Goal: Transaction & Acquisition: Purchase product/service

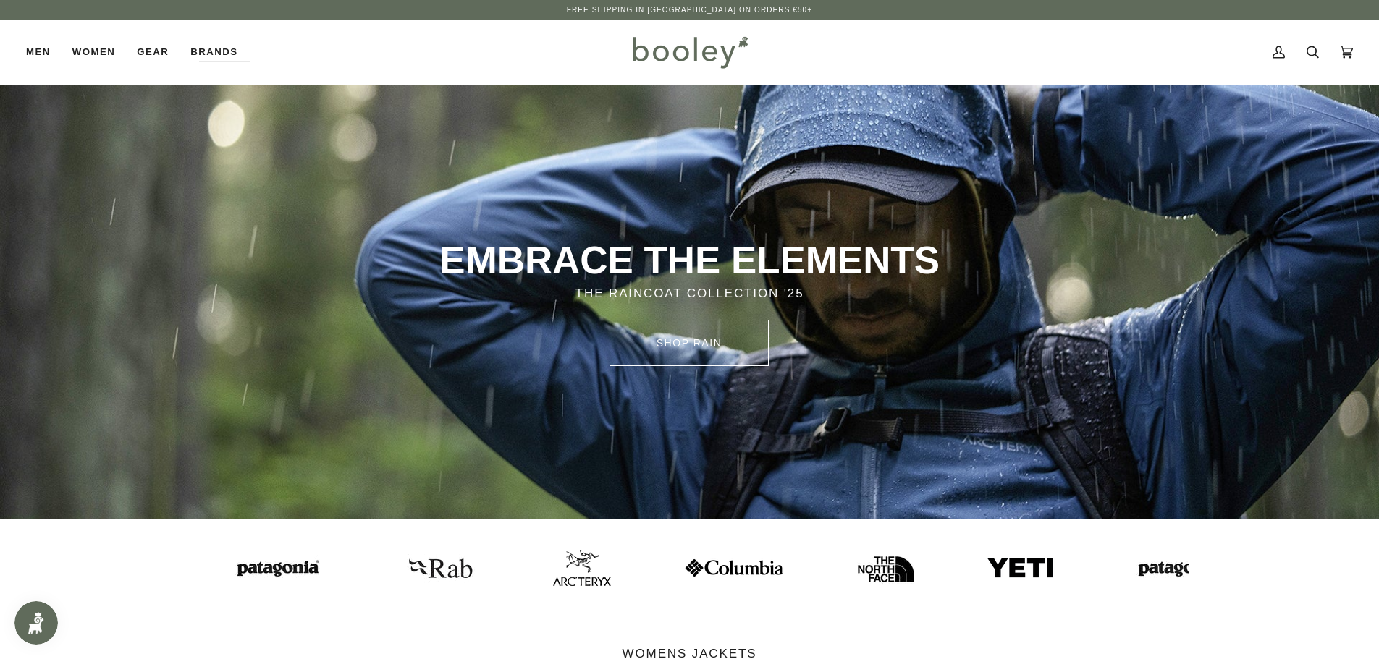
click at [552, 574] on img at bounding box center [581, 568] width 58 height 35
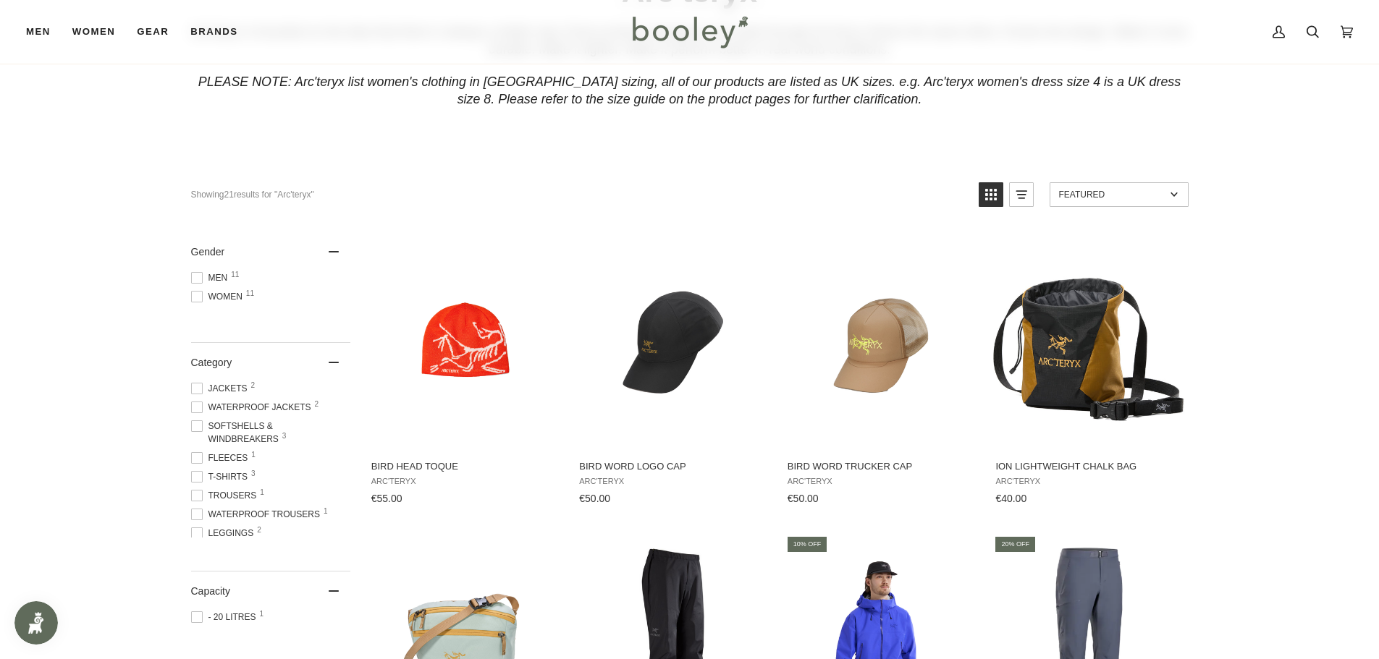
scroll to position [289, 0]
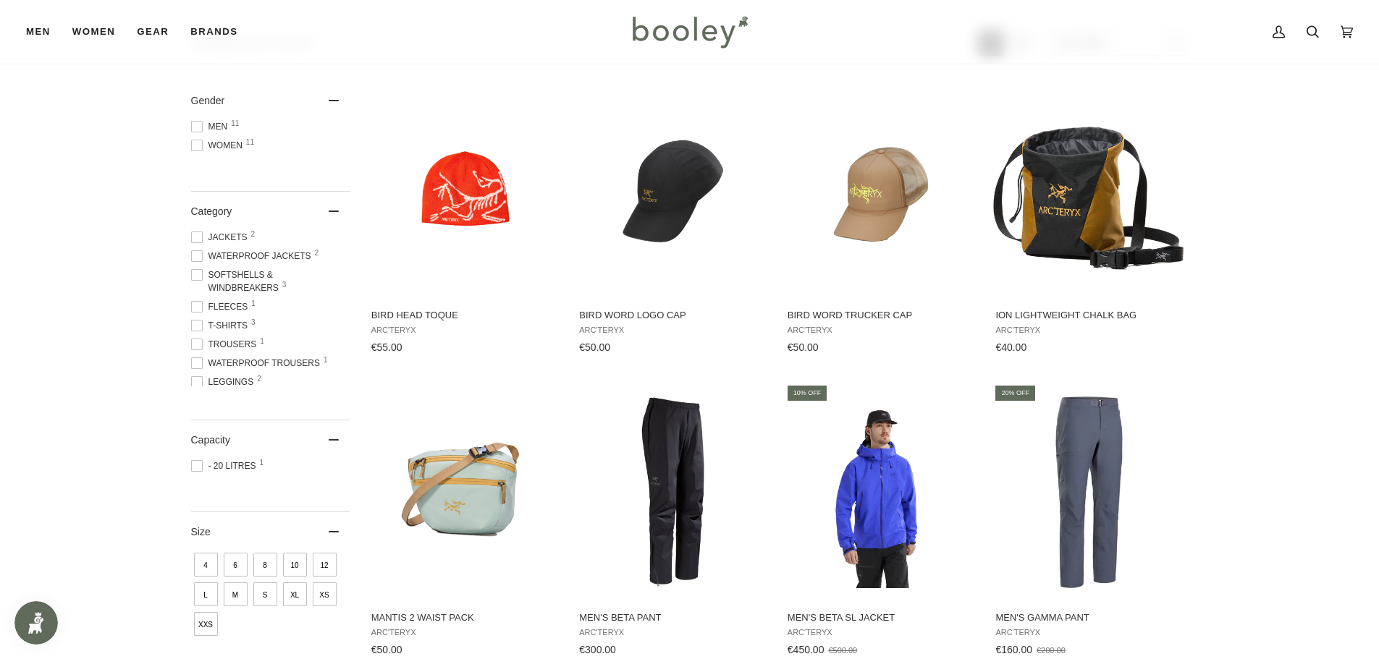
click at [197, 122] on span at bounding box center [197, 127] width 12 height 12
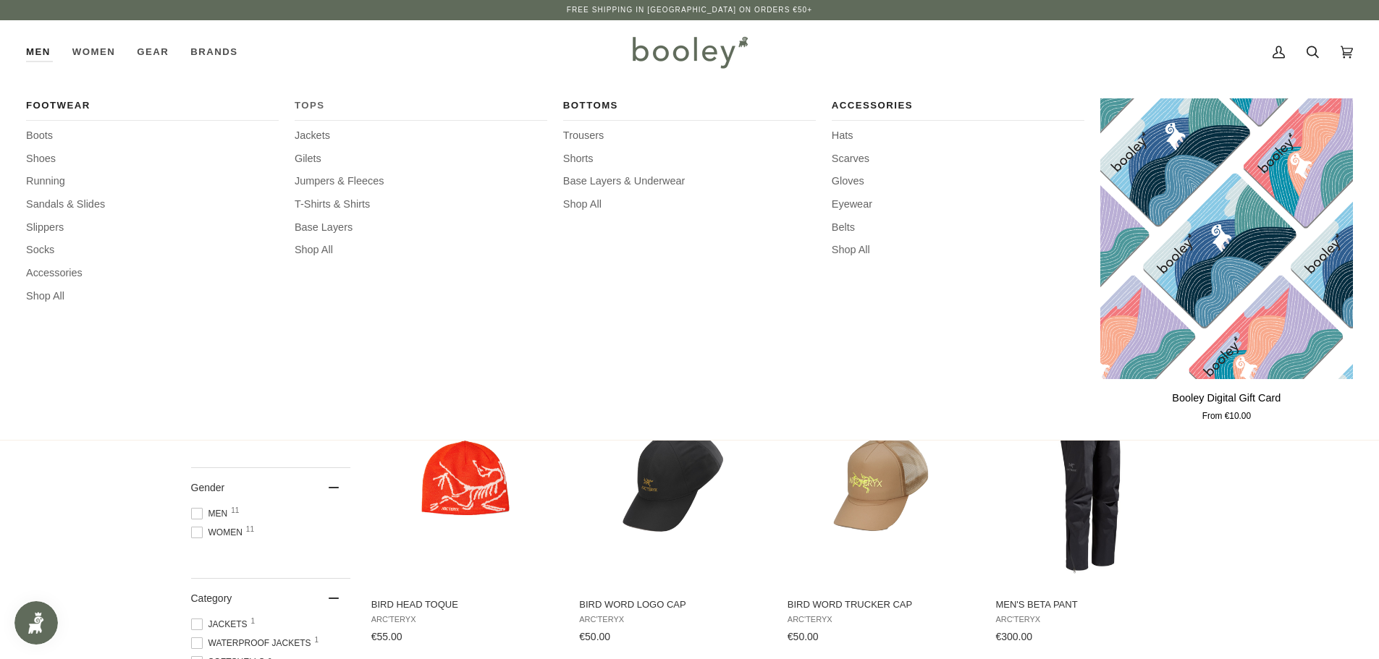
click at [309, 101] on span "Tops" at bounding box center [421, 105] width 253 height 14
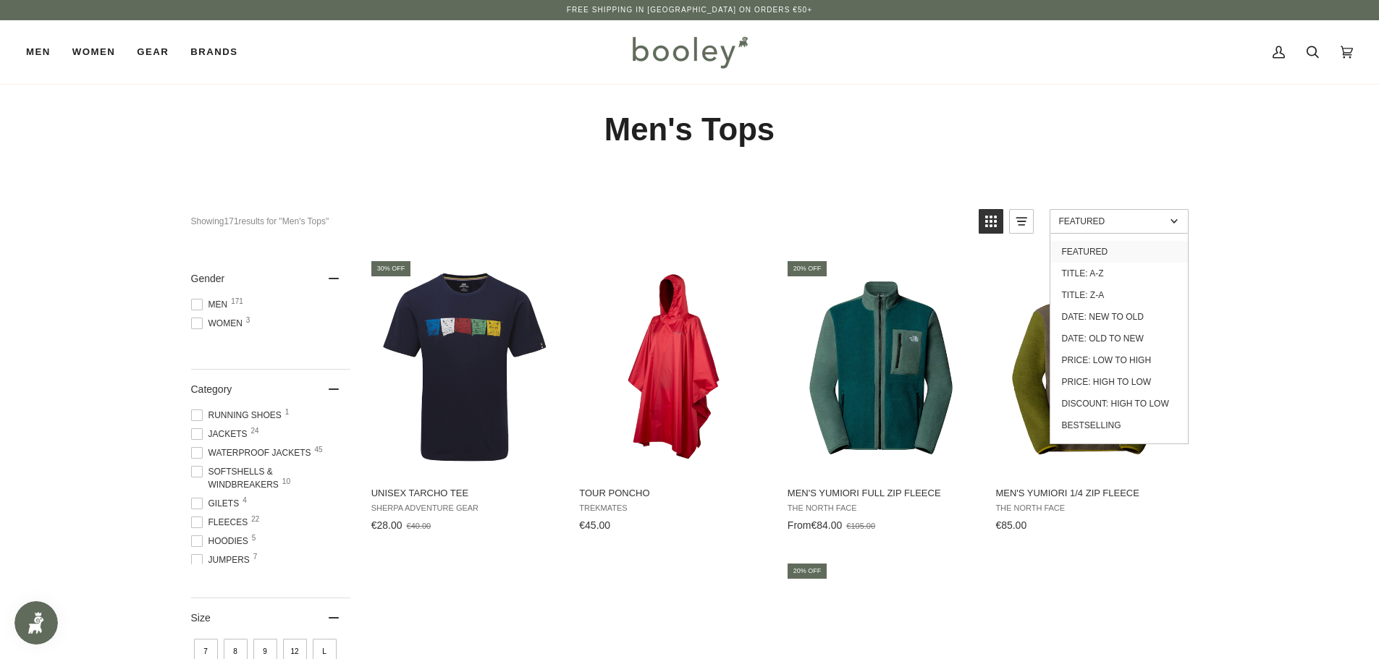
click at [1120, 232] on link "Featured" at bounding box center [1118, 221] width 139 height 25
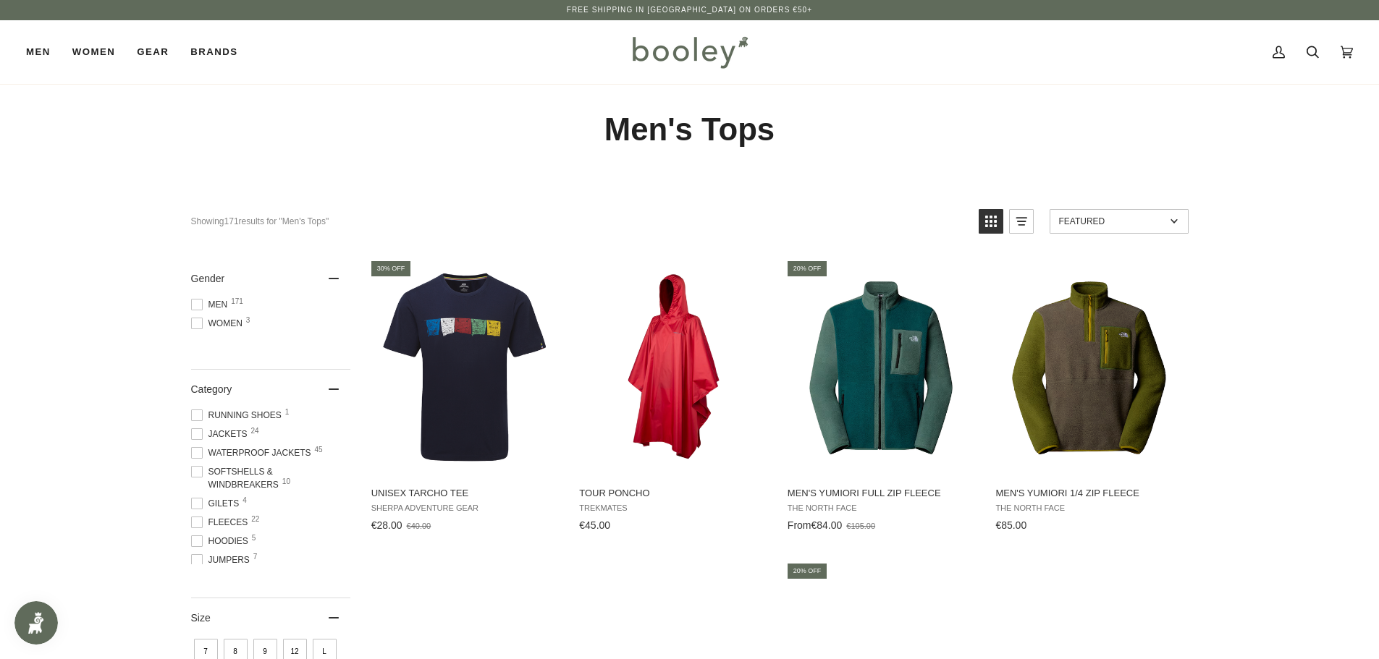
click at [1136, 227] on link "Featured" at bounding box center [1118, 221] width 139 height 25
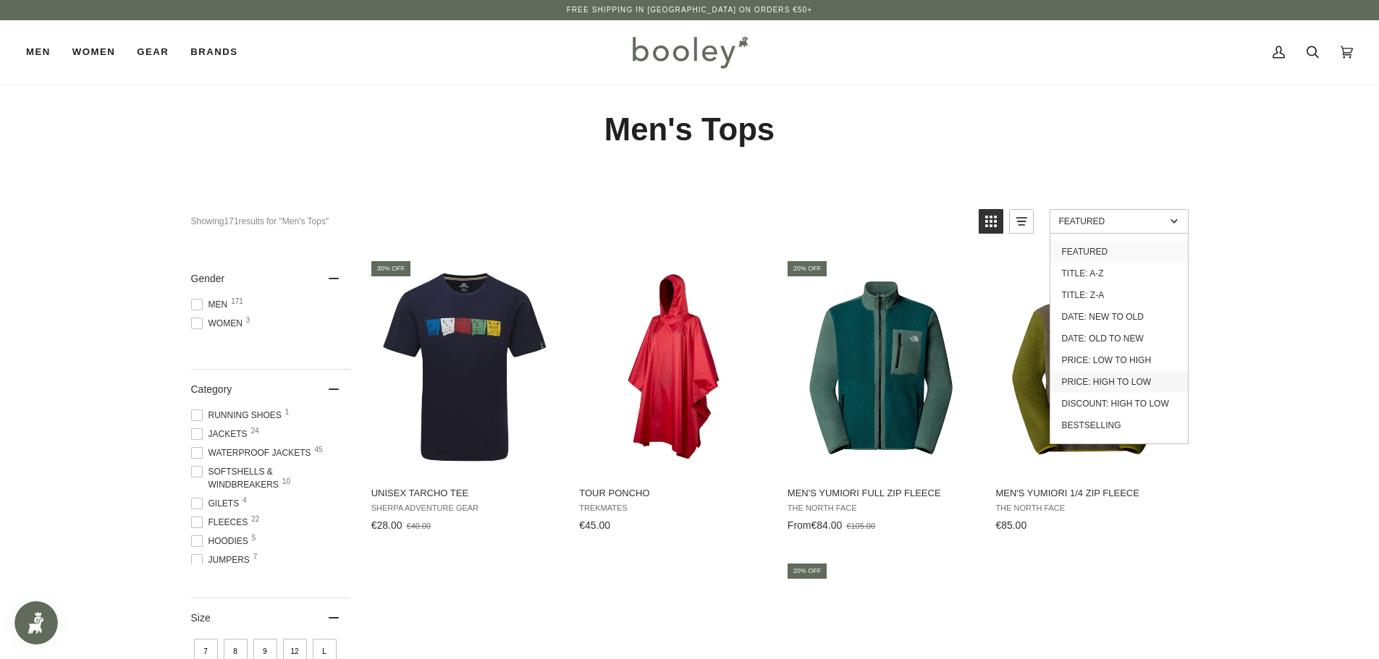
click at [1120, 383] on link "Price: High to Low" at bounding box center [1119, 382] width 138 height 22
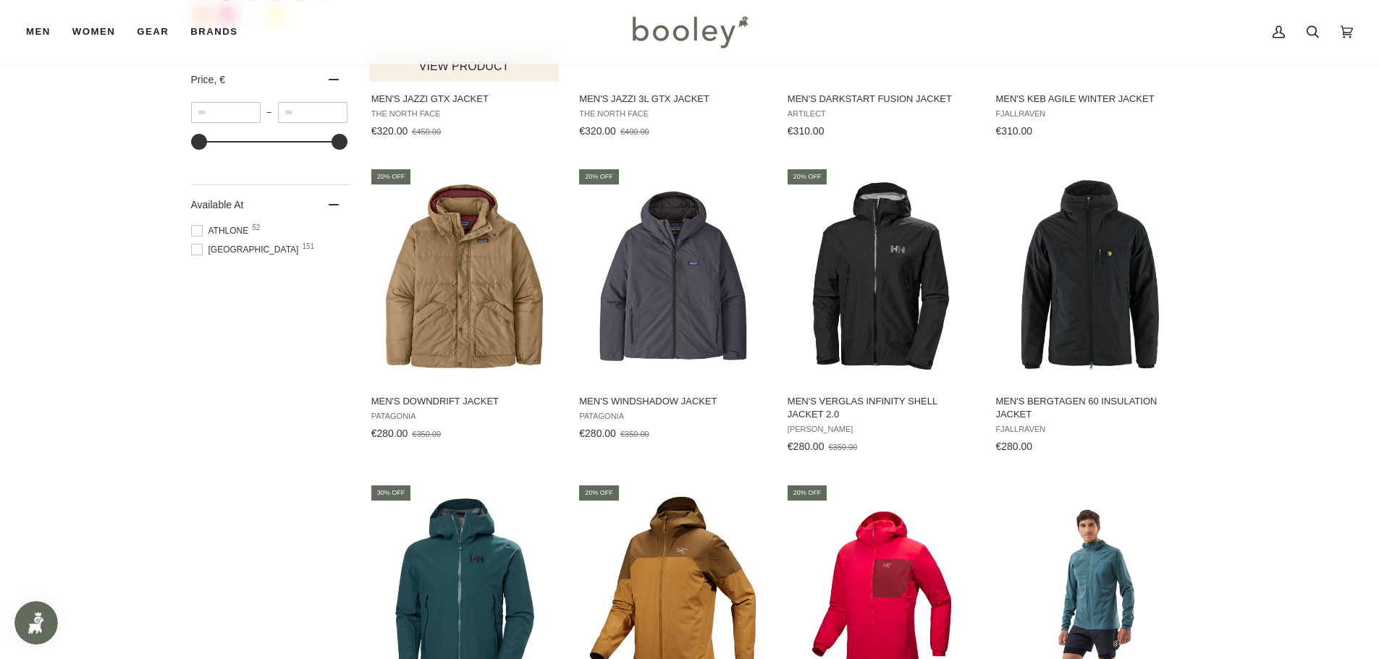
scroll to position [1230, 0]
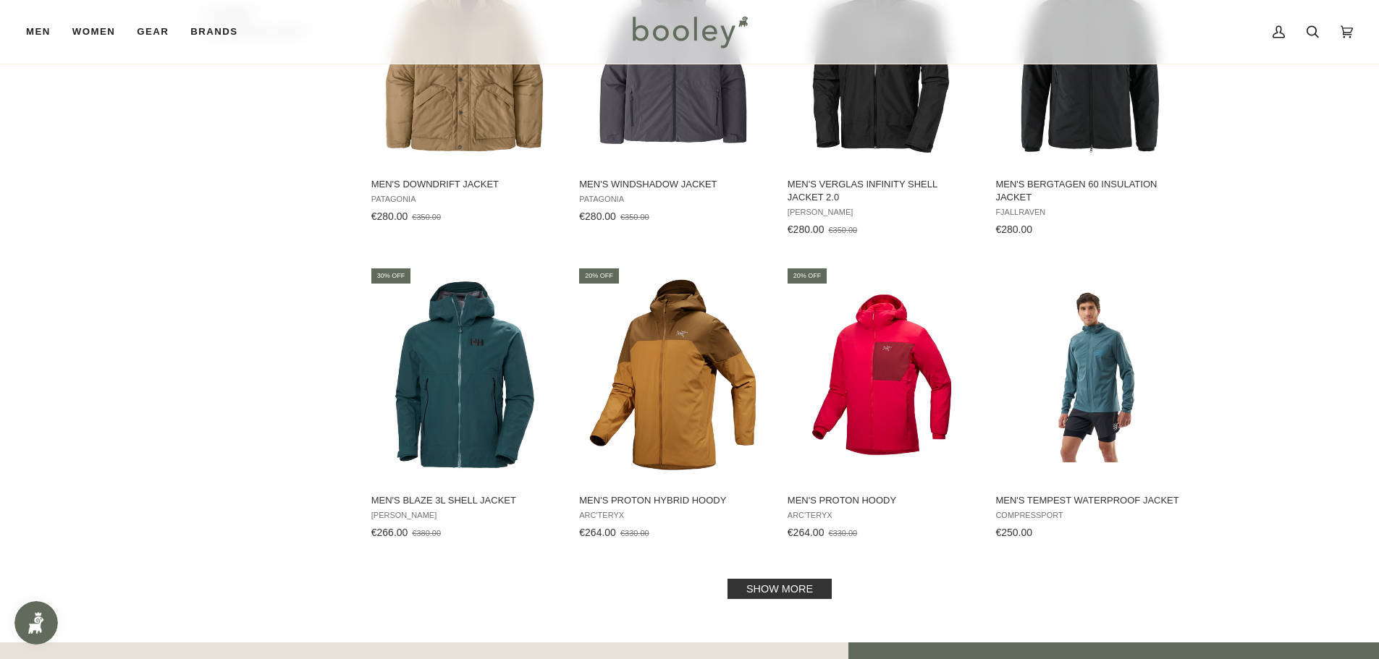
click at [776, 593] on link "Show more" at bounding box center [779, 589] width 104 height 20
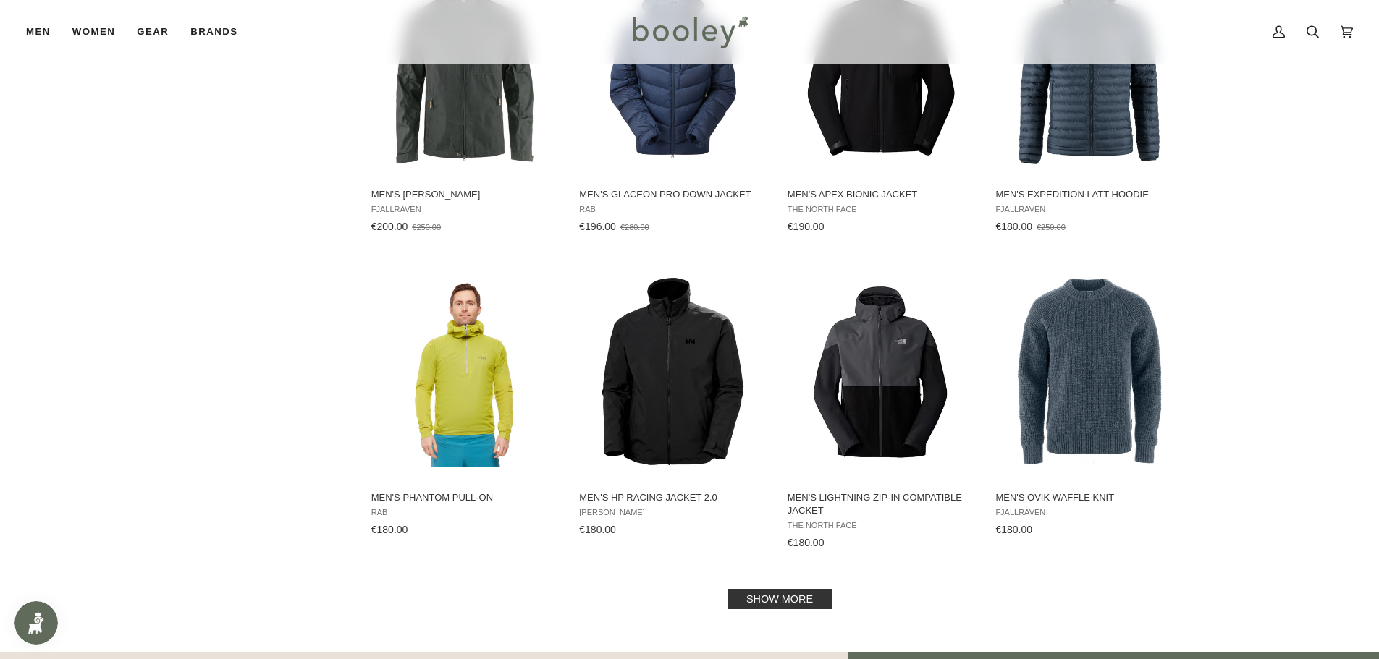
scroll to position [2750, 0]
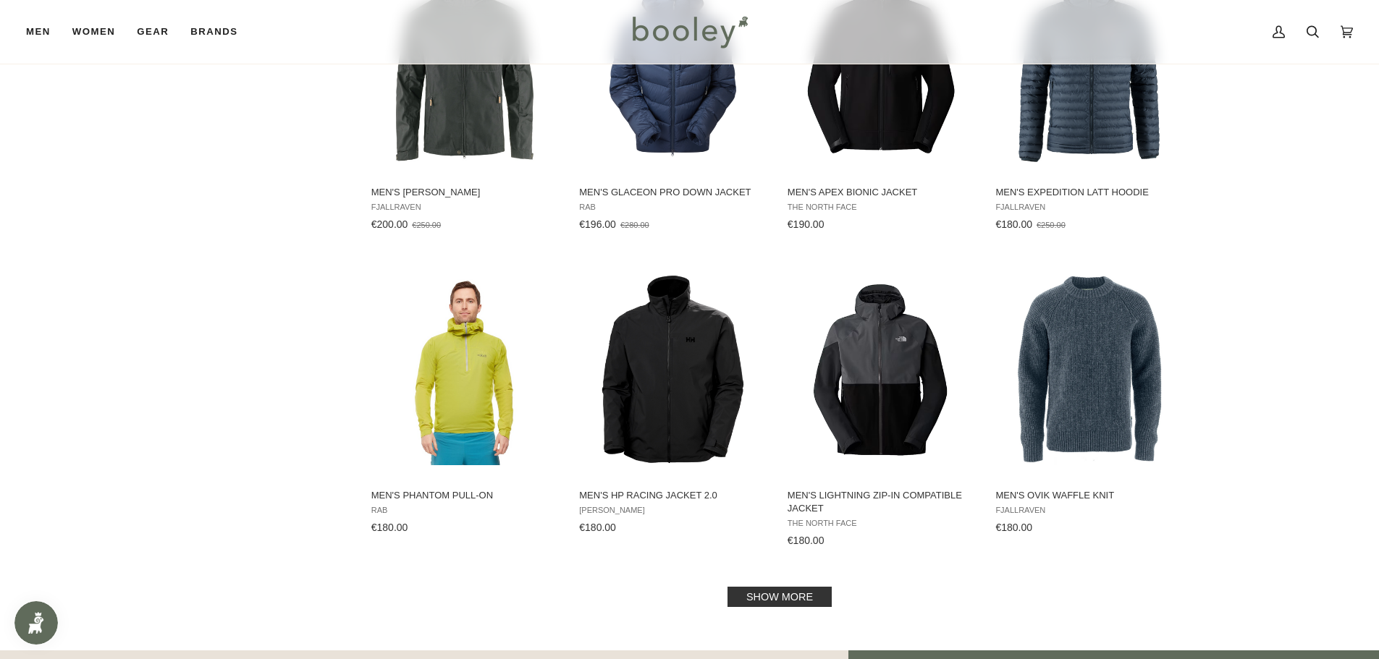
click at [802, 592] on link "Show more" at bounding box center [779, 597] width 104 height 20
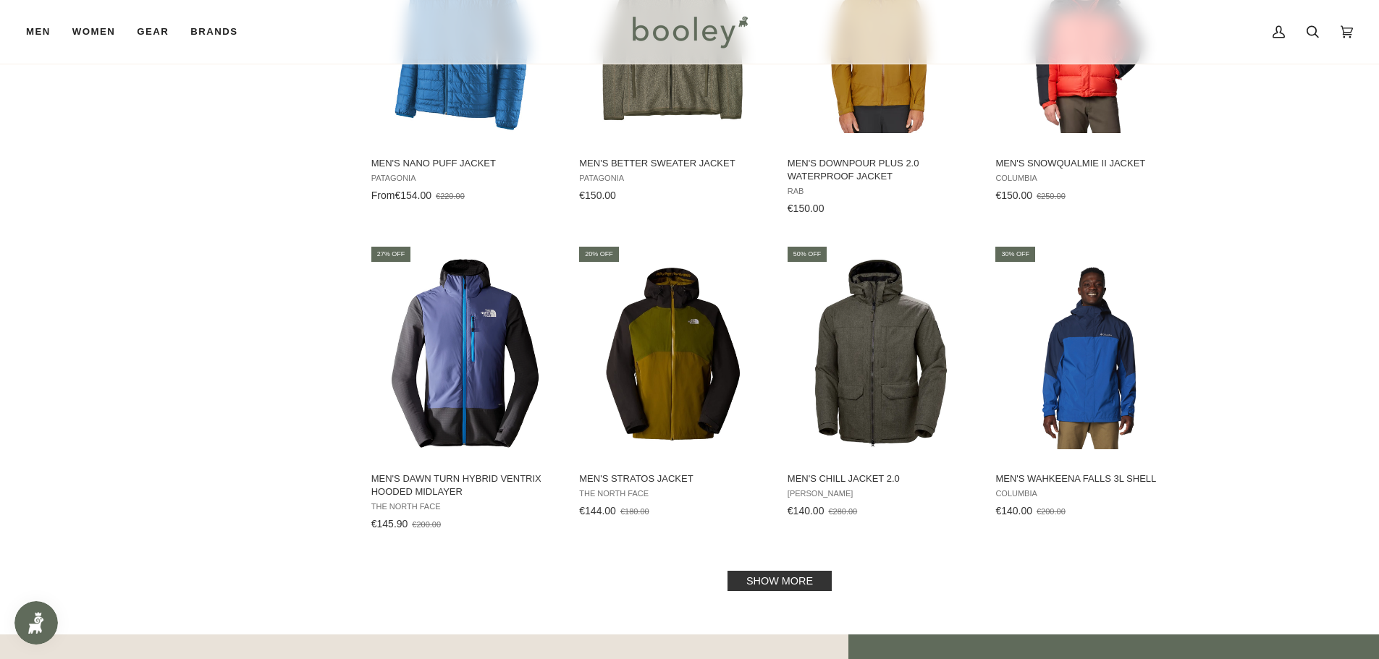
scroll to position [4342, 0]
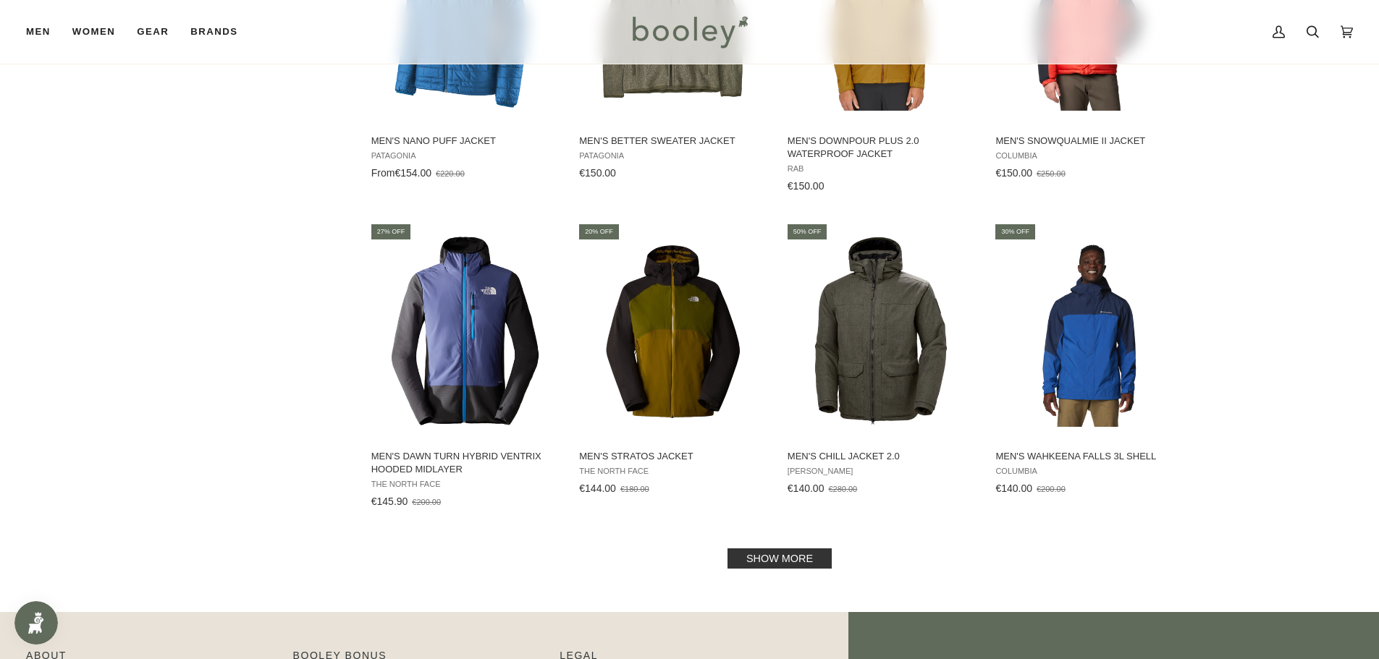
click at [772, 562] on link "Show more" at bounding box center [779, 559] width 104 height 20
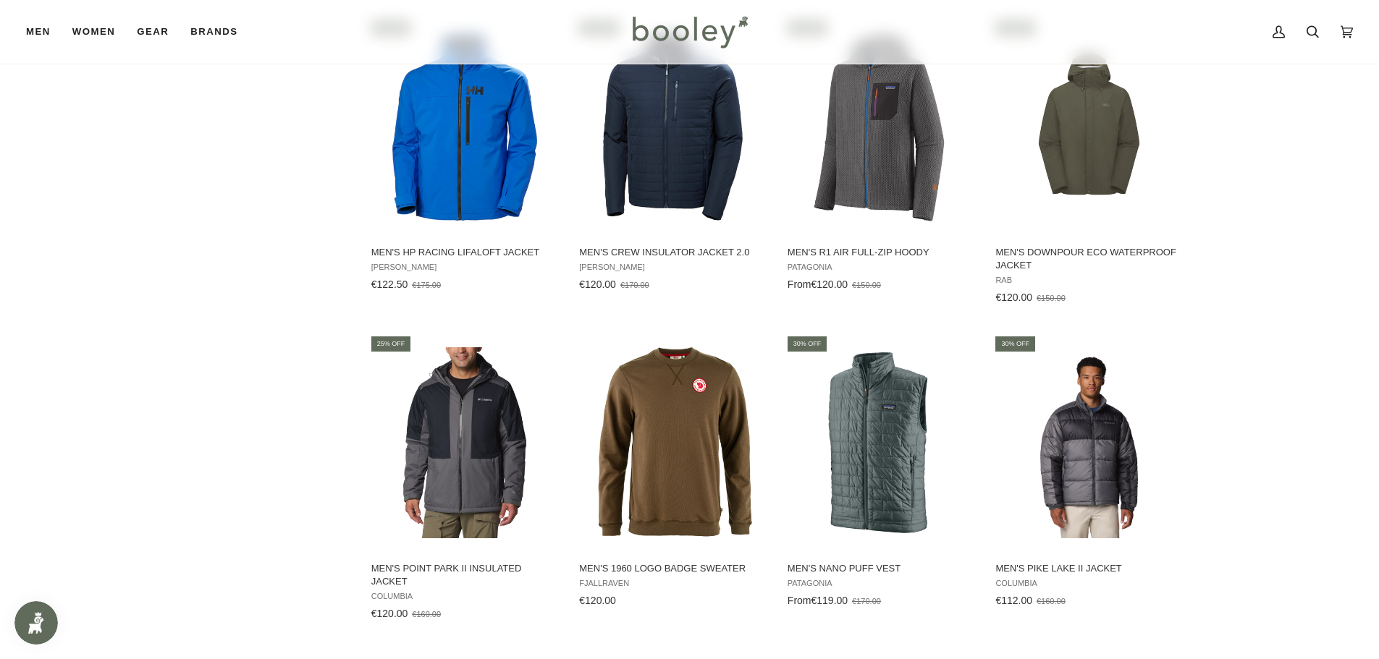
scroll to position [5790, 0]
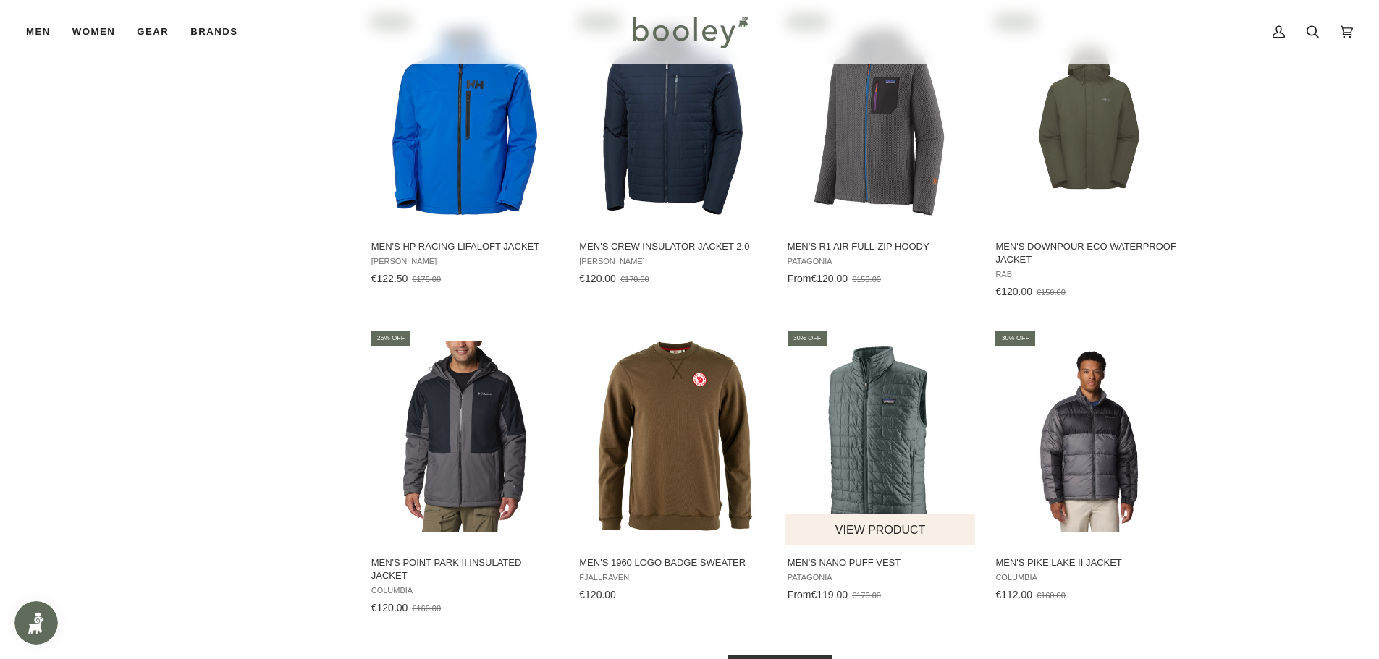
click at [884, 428] on img "Men's Nano Puff Vest" at bounding box center [881, 438] width 192 height 192
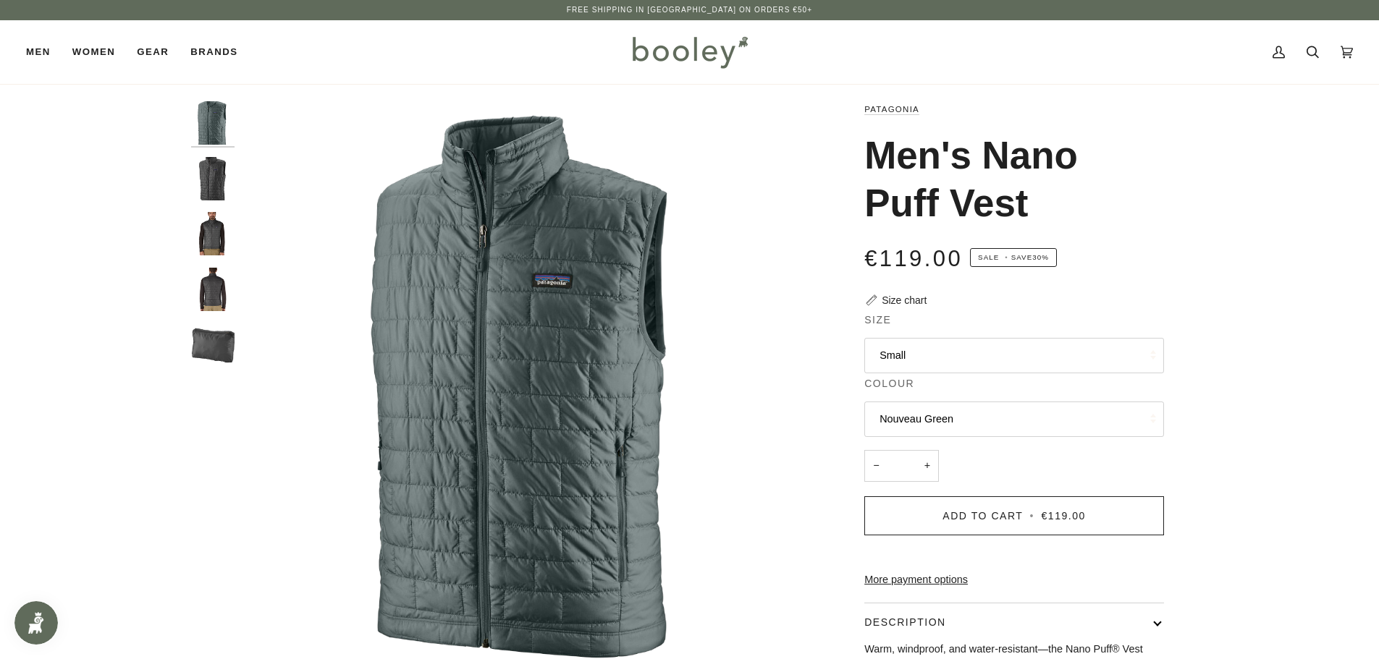
click at [966, 361] on button "Small" at bounding box center [1014, 355] width 300 height 35
click at [957, 353] on button "Small" at bounding box center [1014, 355] width 300 height 35
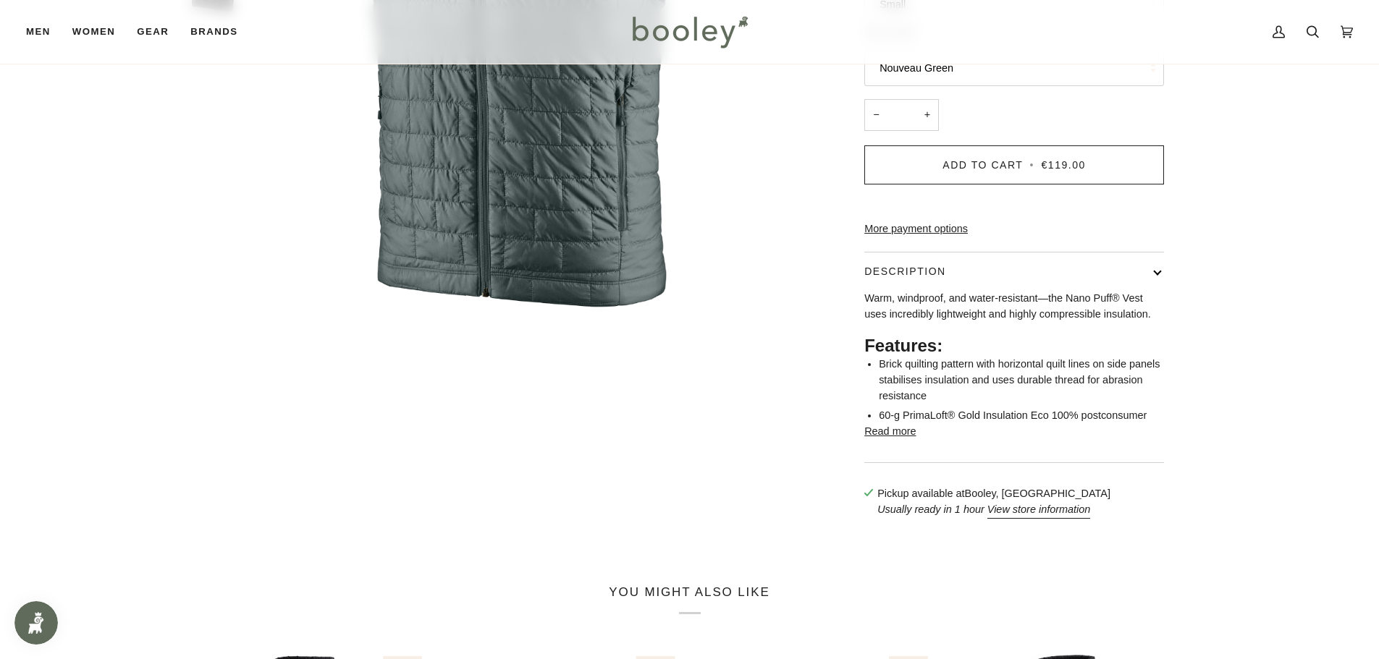
scroll to position [434, 0]
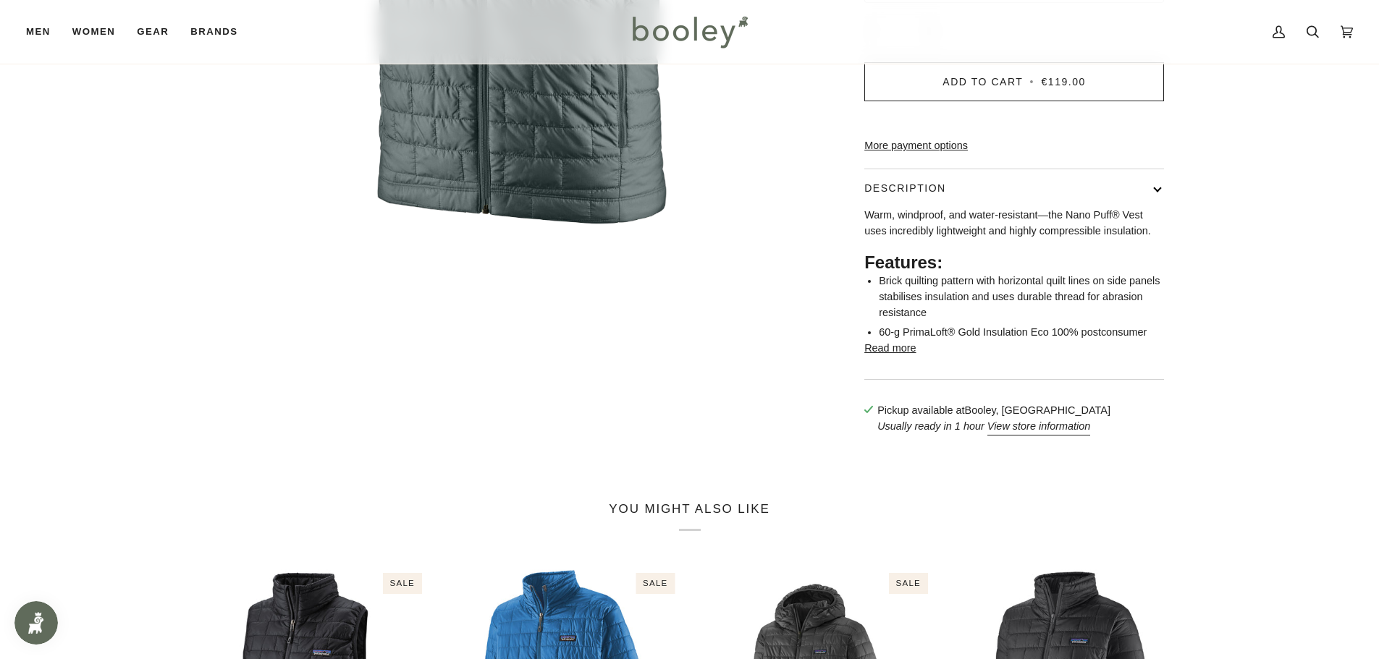
click at [894, 357] on button "Read more" at bounding box center [889, 349] width 51 height 16
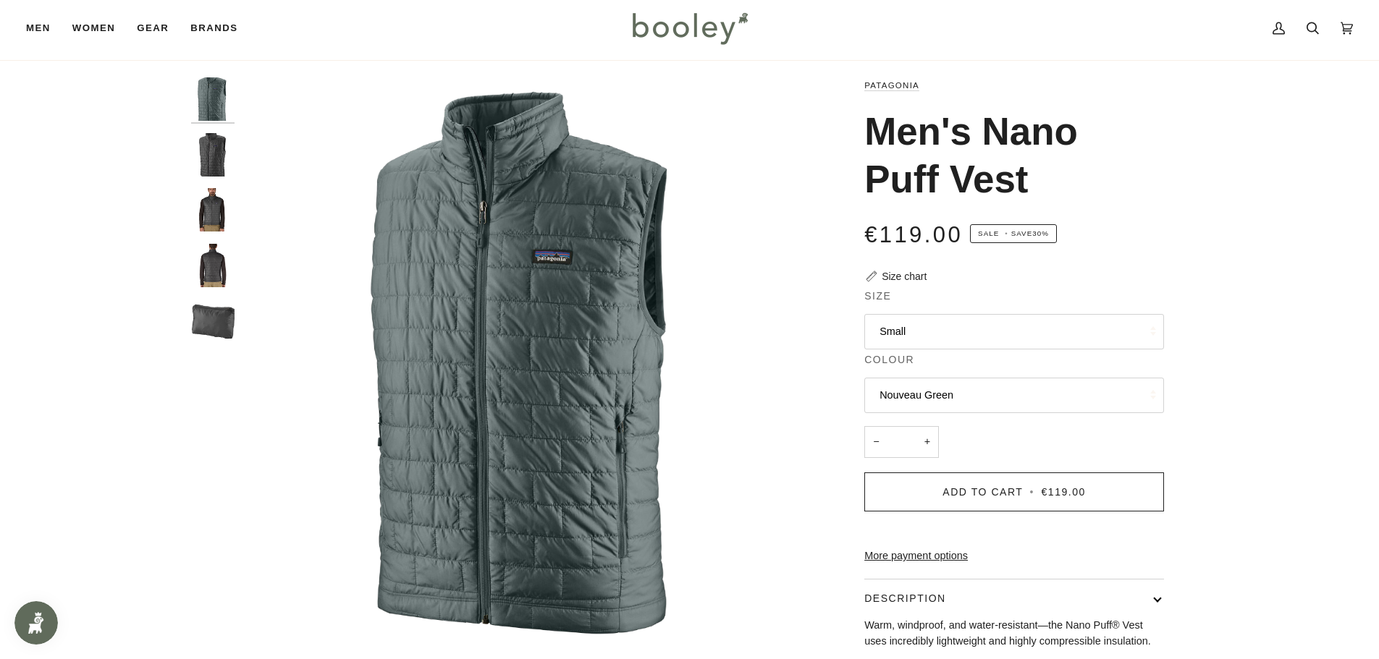
scroll to position [0, 0]
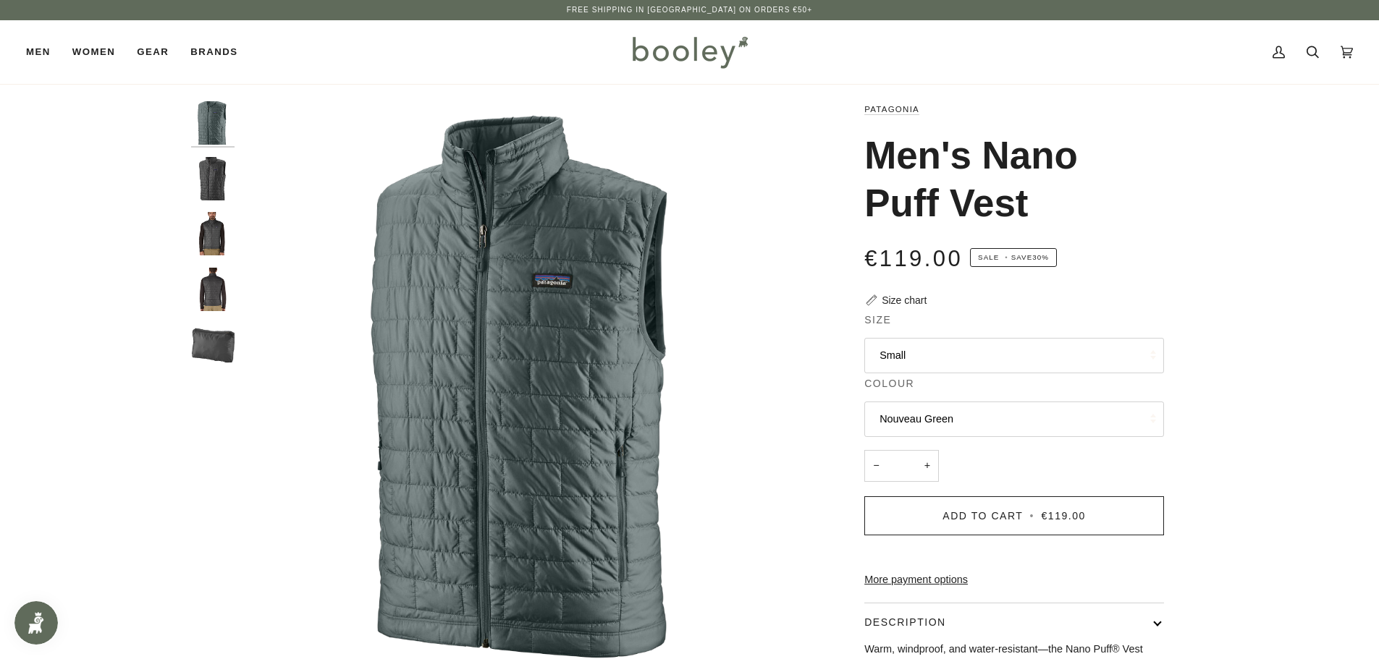
drag, startPoint x: 219, startPoint y: 169, endPoint x: 216, endPoint y: 198, distance: 29.0
click at [219, 169] on img "Patagonia Men's Nano Puff Vest Forge Grey - Booley Galway" at bounding box center [212, 178] width 43 height 43
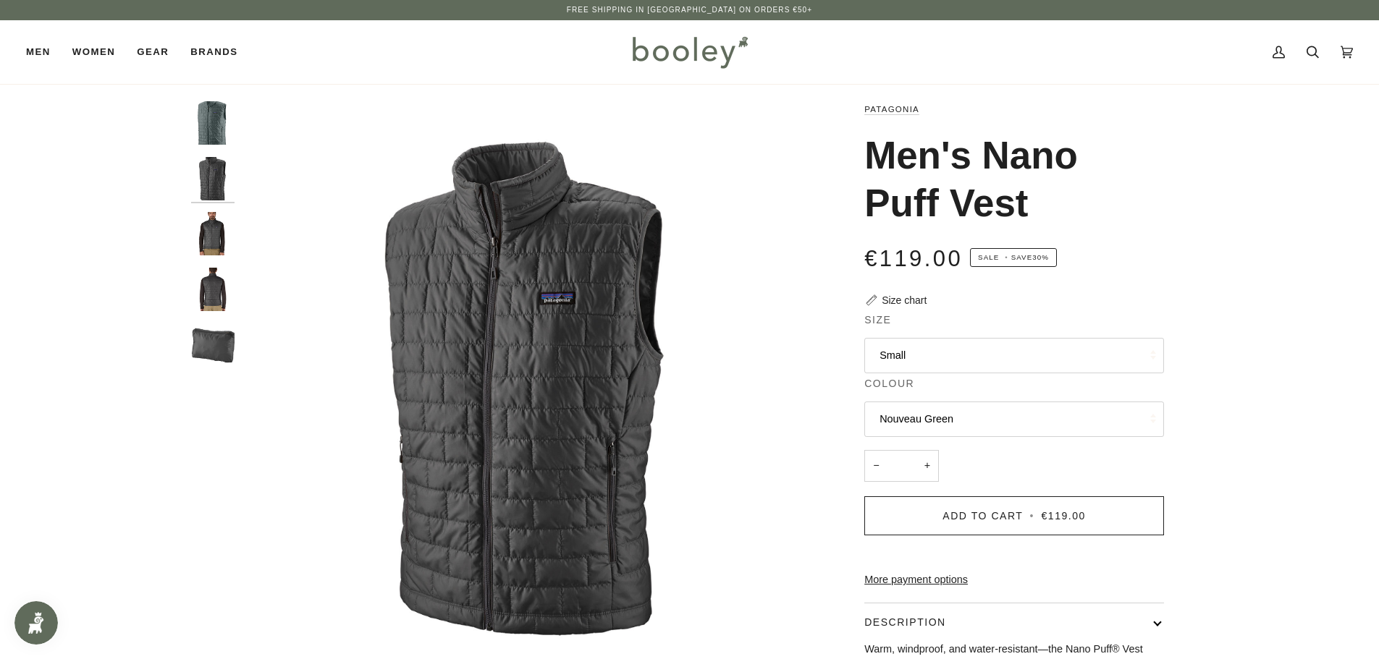
click at [216, 234] on img "Patagonia Men's Nano Puff Vest Forge Grey - Booley Galway" at bounding box center [212, 233] width 43 height 43
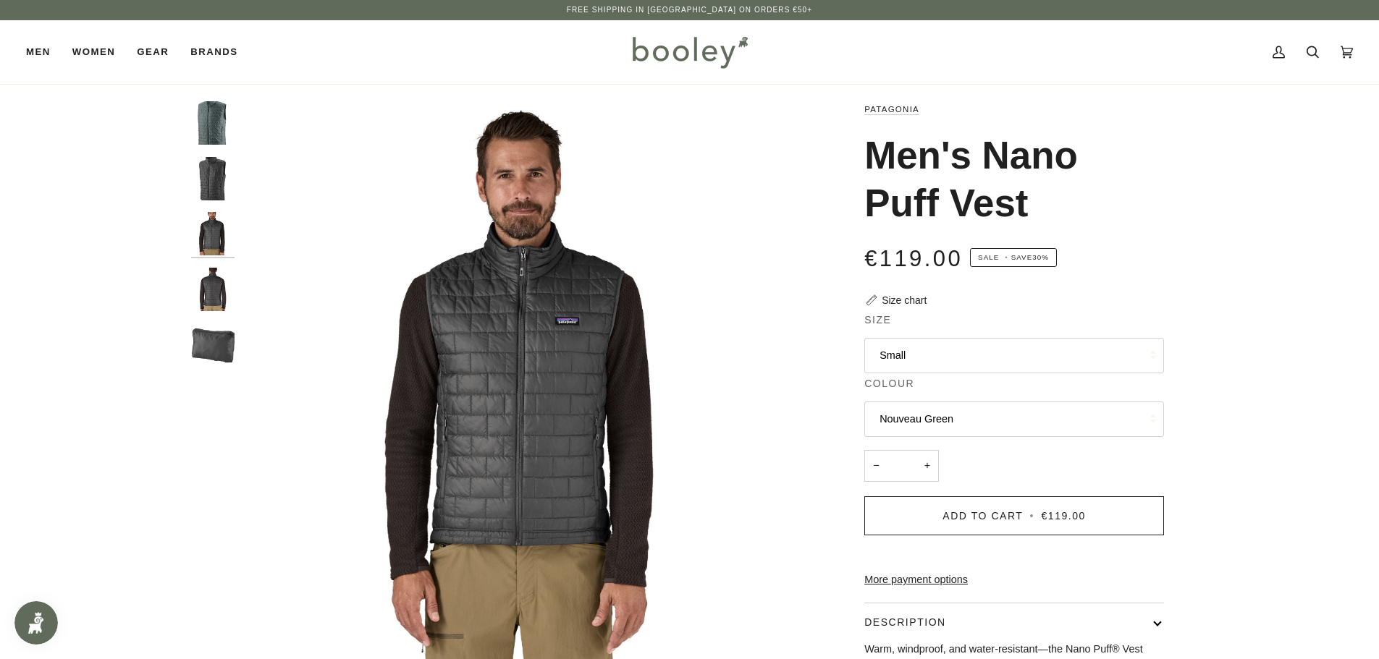
click at [212, 303] on img "Patagonia Men's Nano Puff Vest Forge Grey - Booley Galway" at bounding box center [212, 289] width 43 height 43
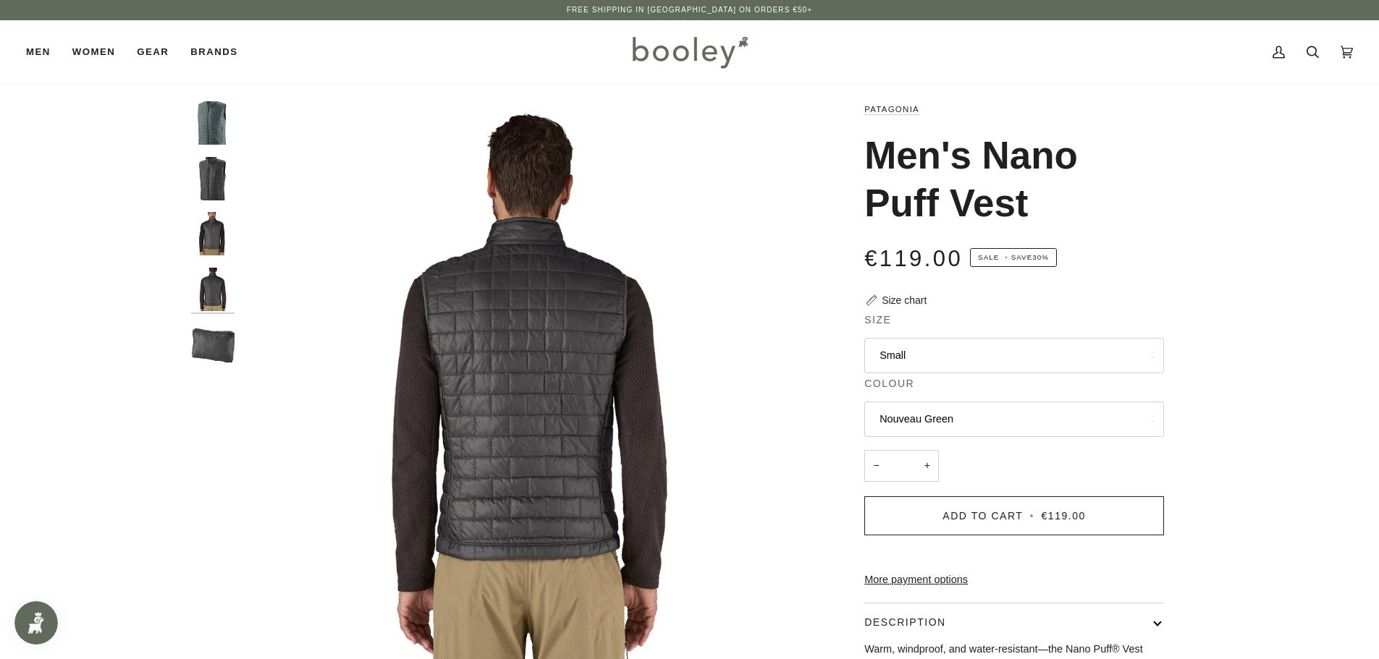
click at [214, 334] on img "Men's Nano Puff Vest" at bounding box center [212, 345] width 43 height 43
